Goal: Task Accomplishment & Management: Use online tool/utility

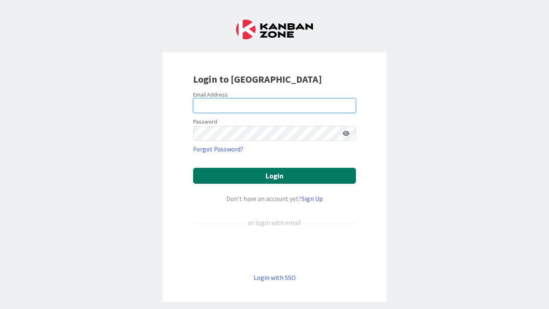
type input "[PERSON_NAME][EMAIL_ADDRESS][DOMAIN_NAME]"
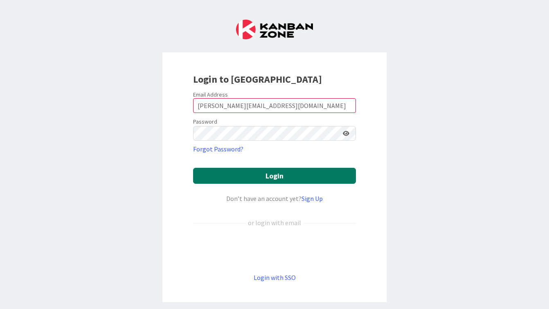
click at [264, 174] on button "Login" at bounding box center [274, 176] width 163 height 16
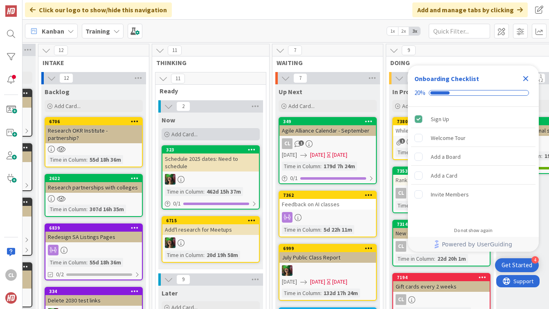
scroll to position [0, 305]
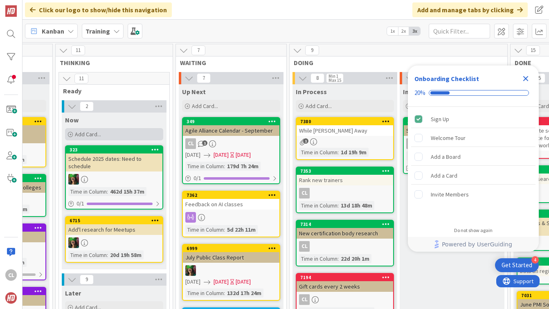
click at [107, 134] on div "Add Card..." at bounding box center [114, 134] width 98 height 12
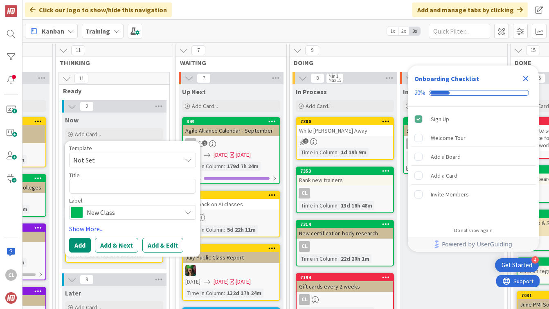
type textarea "x"
type textarea "J"
type textarea "x"
type textarea "Ju"
type textarea "x"
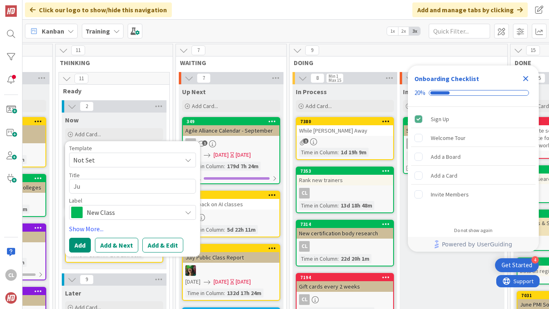
type textarea "[DATE]"
type textarea "x"
type textarea "Juli"
type textarea "x"
type textarea "[PERSON_NAME]"
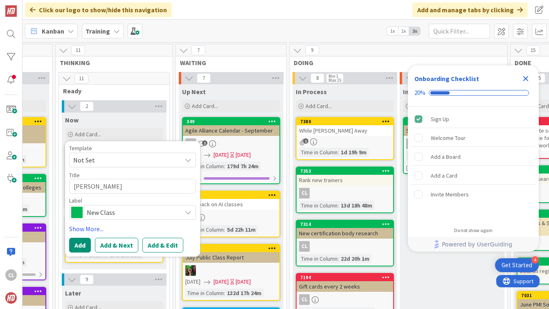
type textarea "x"
type textarea "[PERSON_NAME]"
type textarea "x"
type textarea "[PERSON_NAME] e"
type textarea "x"
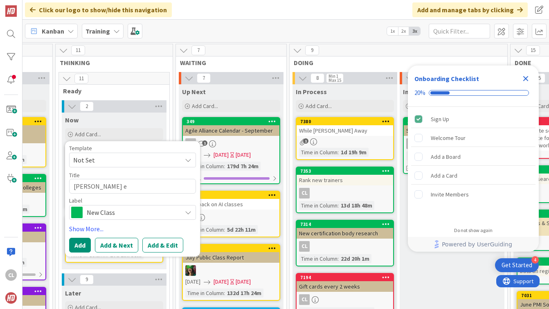
type textarea "[PERSON_NAME] ex"
type textarea "x"
type textarea "[PERSON_NAME] ext"
type textarea "x"
type textarea "[PERSON_NAME] extra"
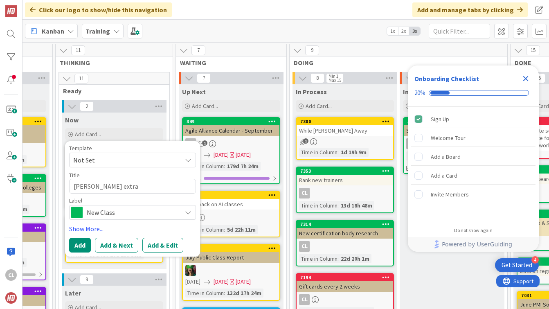
type textarea "x"
type textarea "[PERSON_NAME] extra"
type textarea "x"
type textarea "[PERSON_NAME] extra S"
type textarea "x"
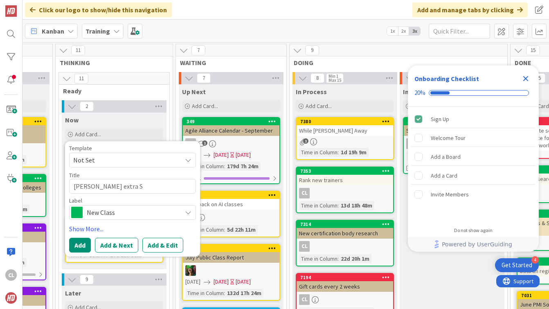
type textarea "[PERSON_NAME] extra SK"
type textarea "x"
type textarea "[PERSON_NAME] extra SKB"
click at [80, 245] on button "Add" at bounding box center [80, 245] width 22 height 15
